Goal: Transaction & Acquisition: Subscribe to service/newsletter

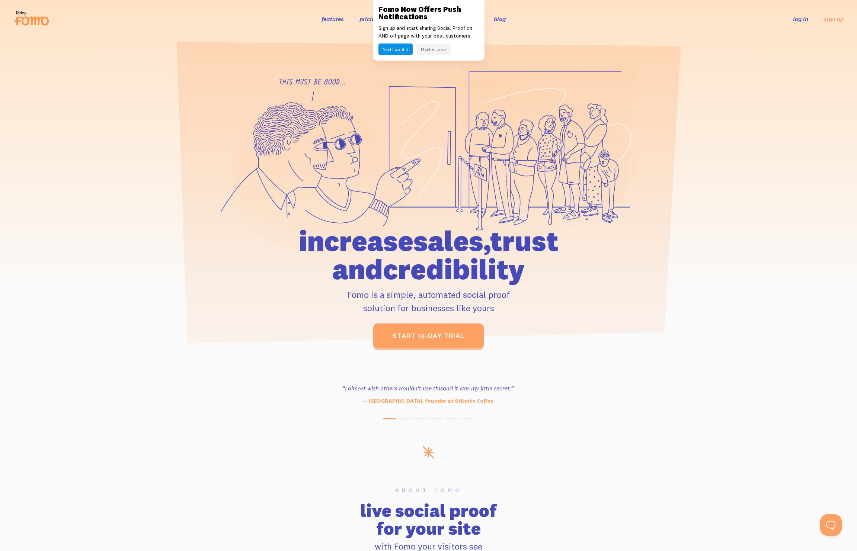
click at [372, 19] on link "pricing" at bounding box center [368, 18] width 19 height 7
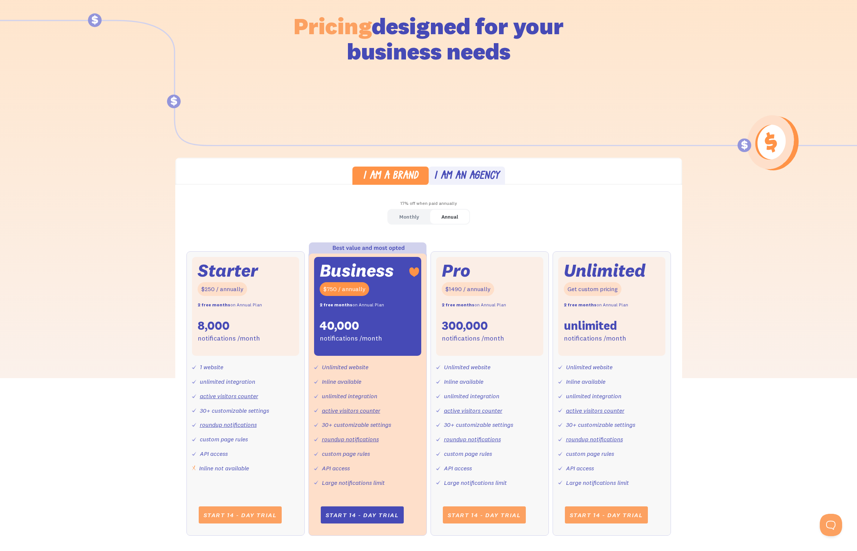
scroll to position [78, 0]
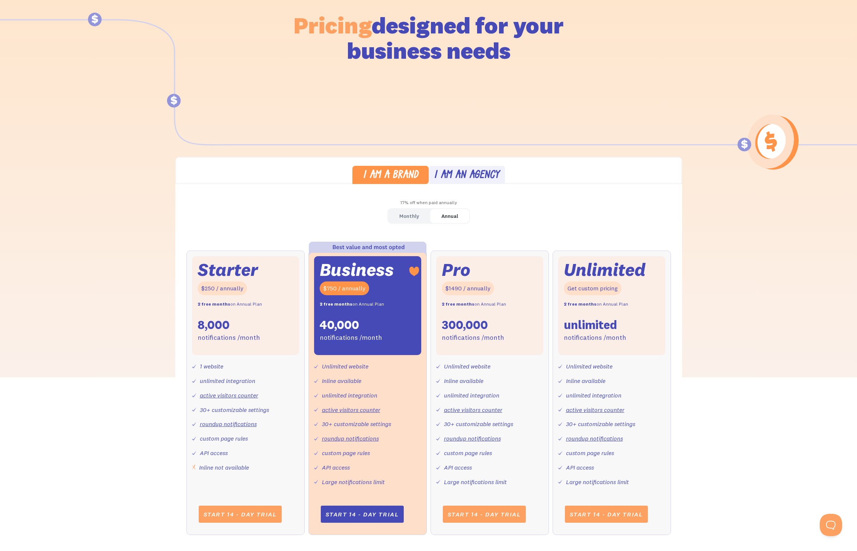
click at [413, 232] on div "Monthly Annual Starter $25 / month 8,000 notifications /month 1 website unlimit…" at bounding box center [428, 379] width 507 height 342
click at [415, 219] on div "Monthly" at bounding box center [409, 216] width 20 height 11
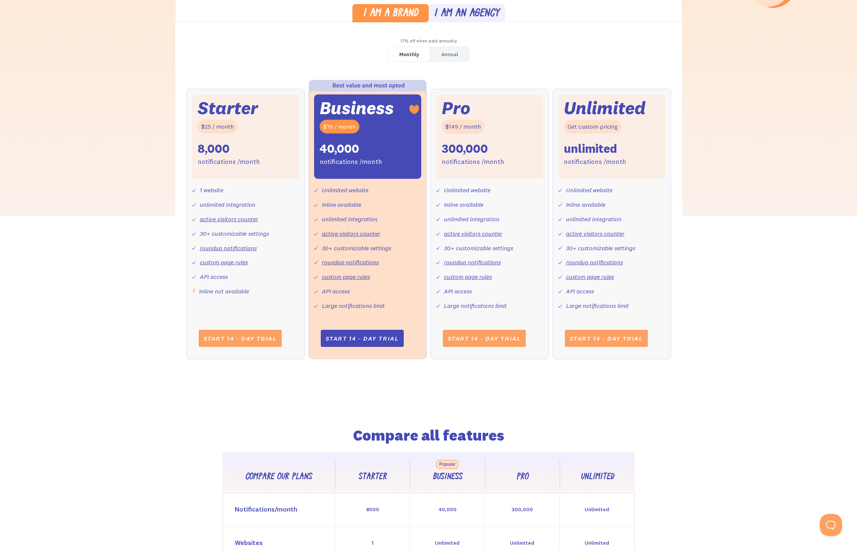
scroll to position [0, 0]
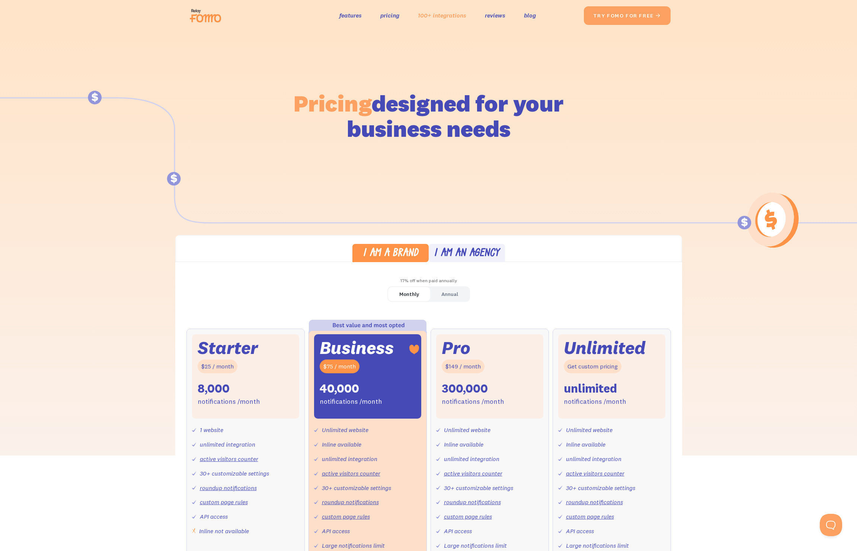
click at [451, 16] on link "100+ integrations" at bounding box center [442, 15] width 48 height 11
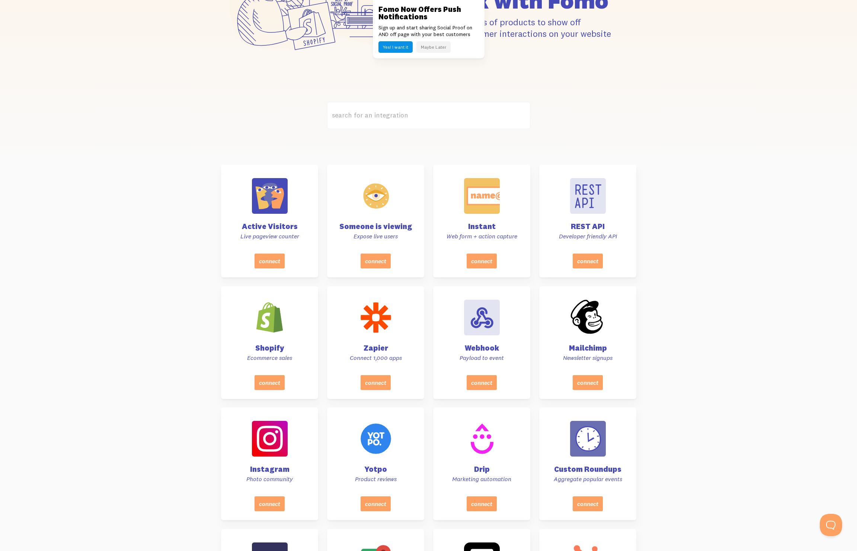
scroll to position [173, 0]
